Goal: Information Seeking & Learning: Learn about a topic

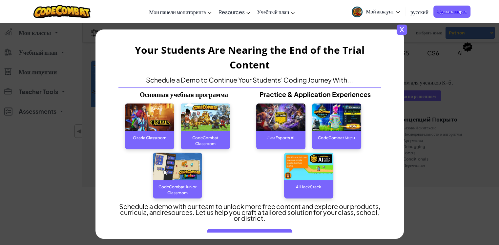
click at [404, 30] on span "x" at bounding box center [402, 30] width 10 height 10
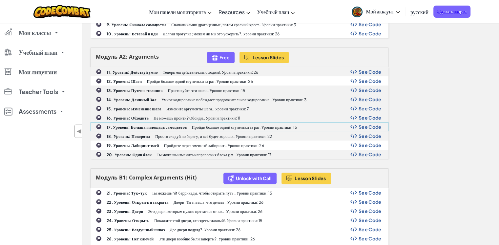
scroll to position [197, 0]
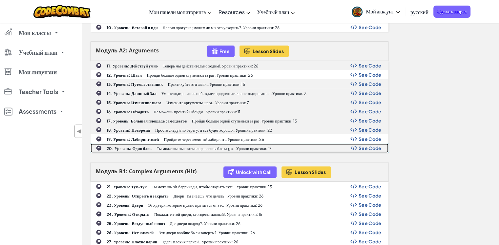
click at [147, 146] on b "20. Уровень: Один блок" at bounding box center [129, 148] width 45 height 5
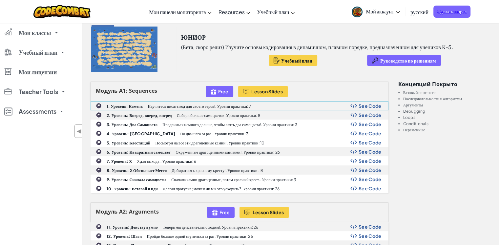
scroll to position [0, 0]
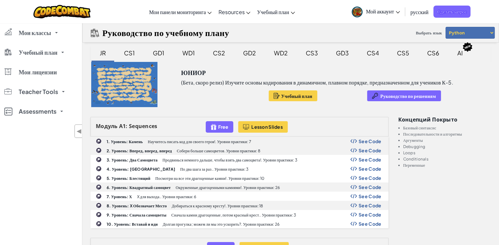
click at [480, 32] on select "Python JavaScript" at bounding box center [470, 33] width 49 height 12
click at [446, 27] on select "Python JavaScript" at bounding box center [470, 33] width 49 height 12
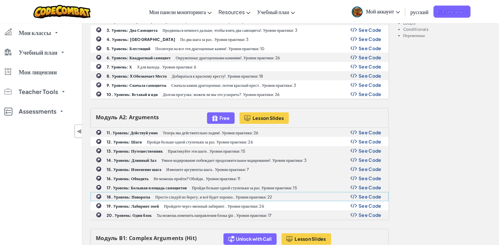
scroll to position [131, 0]
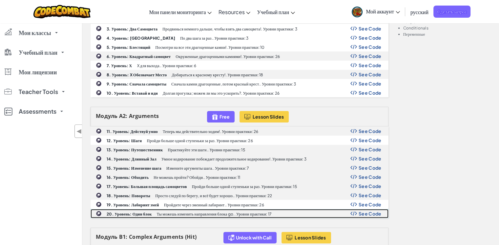
click at [140, 212] on b "20. Уровень: Один блок" at bounding box center [129, 214] width 45 height 5
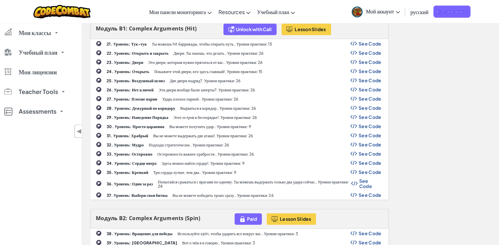
scroll to position [361, 0]
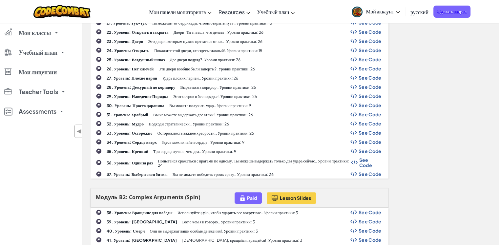
click at [140, 172] on b "37. Уровень: Выбери свои битвы" at bounding box center [137, 174] width 61 height 5
click at [190, 173] on p "Вы не можете победить троих сразу.. Уровни практики: 26" at bounding box center [223, 175] width 101 height 4
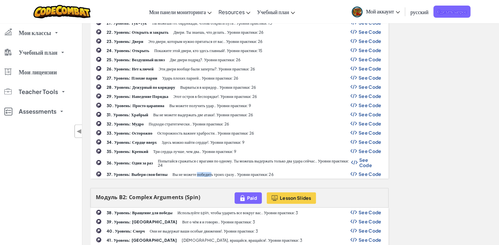
click at [190, 173] on p "Вы не можете победить троих сразу.. Уровни практики: 26" at bounding box center [223, 175] width 101 height 4
click at [188, 173] on div "37. Уровень: Выбери свои битвы Вы не можете победить троих сразу.. Уровни практ…" at bounding box center [239, 174] width 297 height 9
